Goal: Task Accomplishment & Management: Use online tool/utility

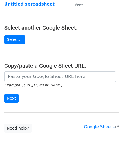
scroll to position [56, 0]
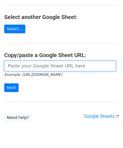
click at [27, 66] on input "url" at bounding box center [59, 66] width 111 height 11
paste input "https://docs.google.com/spreadsheets/d/1rt6fyy_kW8Bog15CUIJ6OMqYVo1wecm66TNI_P8…"
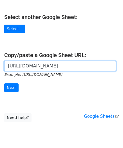
scroll to position [0, 121]
type input "https://docs.google.com/spreadsheets/d/1rt6fyy_kW8Bog15CUIJ6OMqYVo1wecm66TNI_P8…"
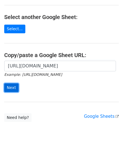
scroll to position [0, 0]
click at [14, 84] on input "Next" at bounding box center [11, 88] width 14 height 9
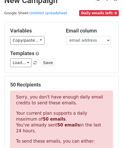
scroll to position [189, 0]
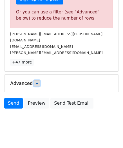
click at [38, 82] on icon at bounding box center [36, 83] width 3 height 3
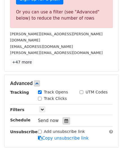
click at [64, 119] on icon at bounding box center [66, 121] width 4 height 4
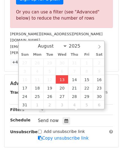
type input "[DATE] 12:00"
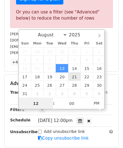
paste input "6"
type input "6"
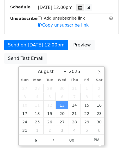
type input "[DATE] 18:00"
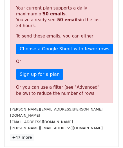
scroll to position [257, 0]
